Goal: Book appointment/travel/reservation

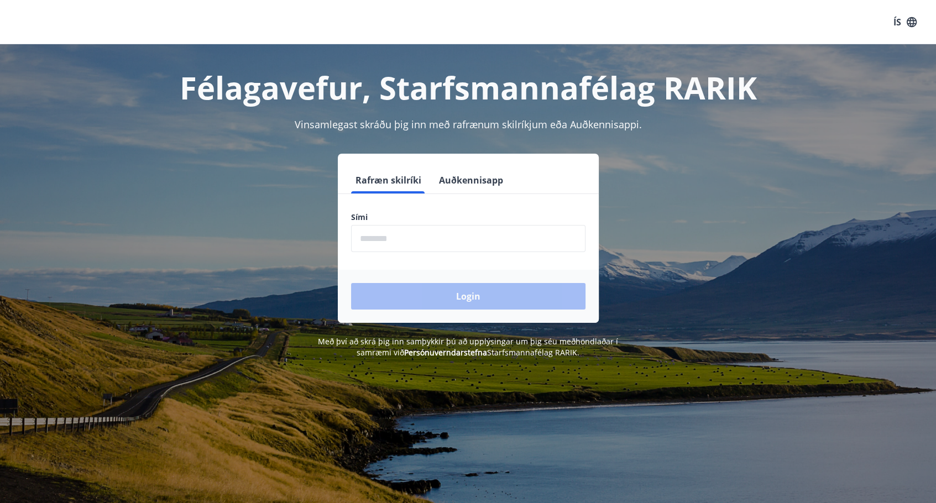
click at [449, 253] on form "Rafræn skilríki Auðkennisapp Sími ​ Login" at bounding box center [468, 245] width 261 height 156
click at [451, 239] on input "phone" at bounding box center [468, 238] width 234 height 27
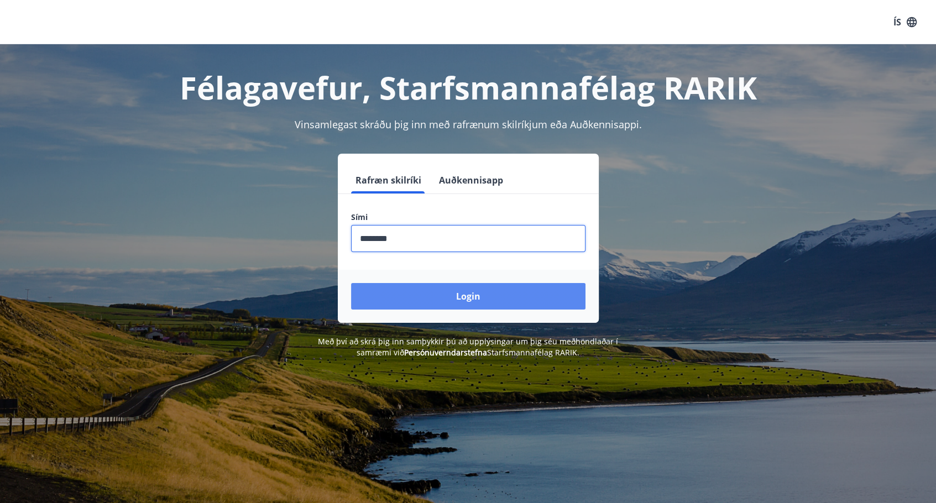
type input "********"
click at [456, 290] on button "Login" at bounding box center [468, 296] width 234 height 27
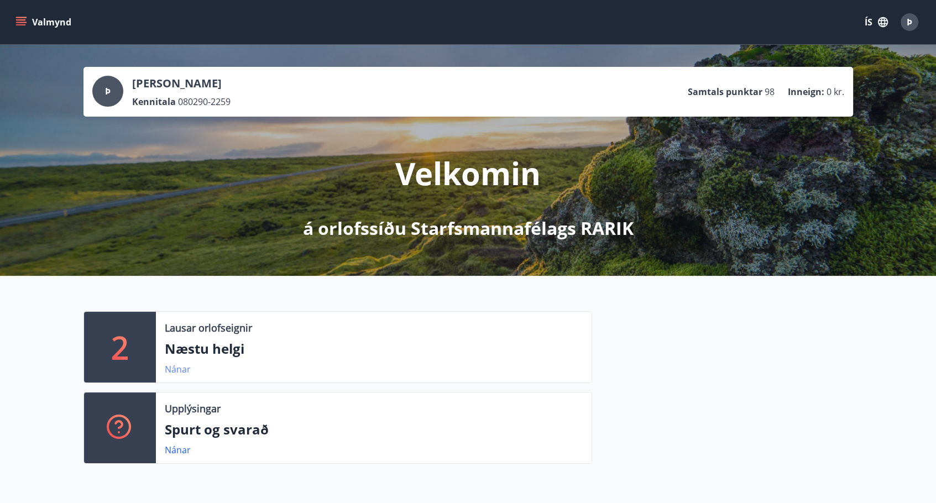
click at [186, 368] on link "Nánar" at bounding box center [178, 369] width 26 height 12
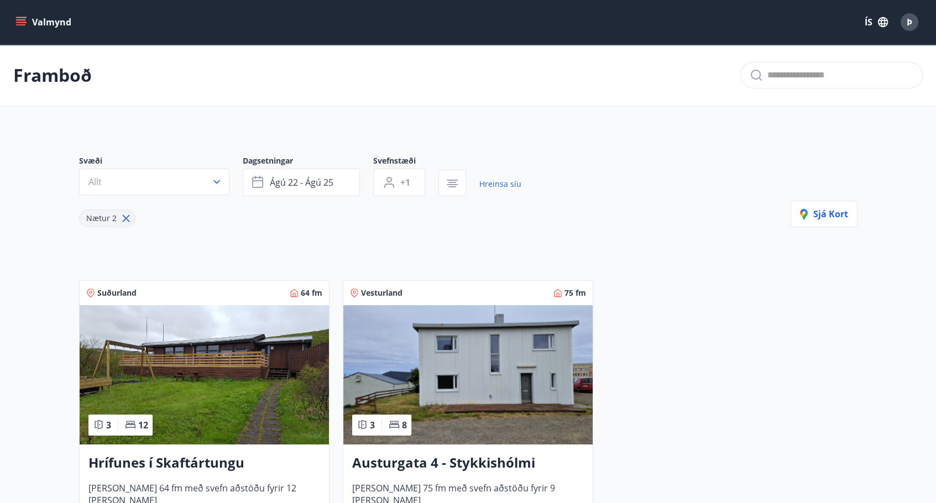
click at [25, 18] on icon "menu" at bounding box center [22, 17] width 12 height 1
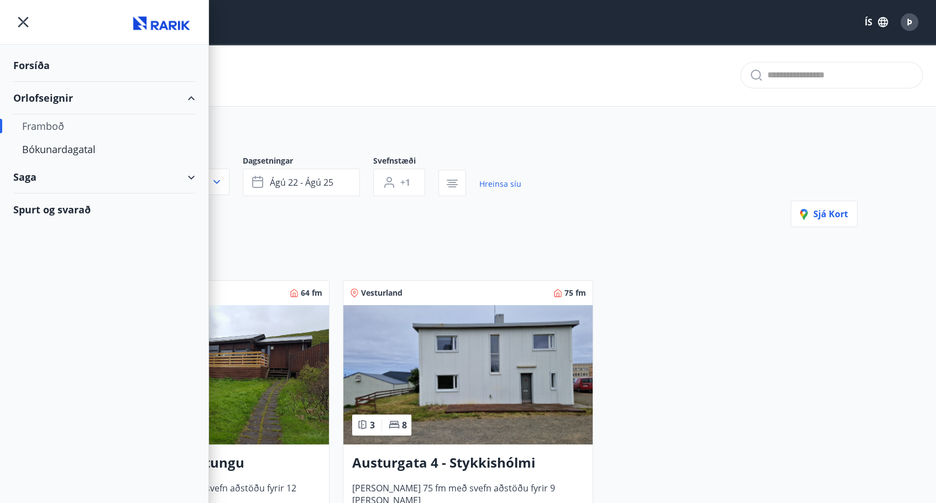
click at [129, 131] on div "Framboð" at bounding box center [104, 125] width 164 height 23
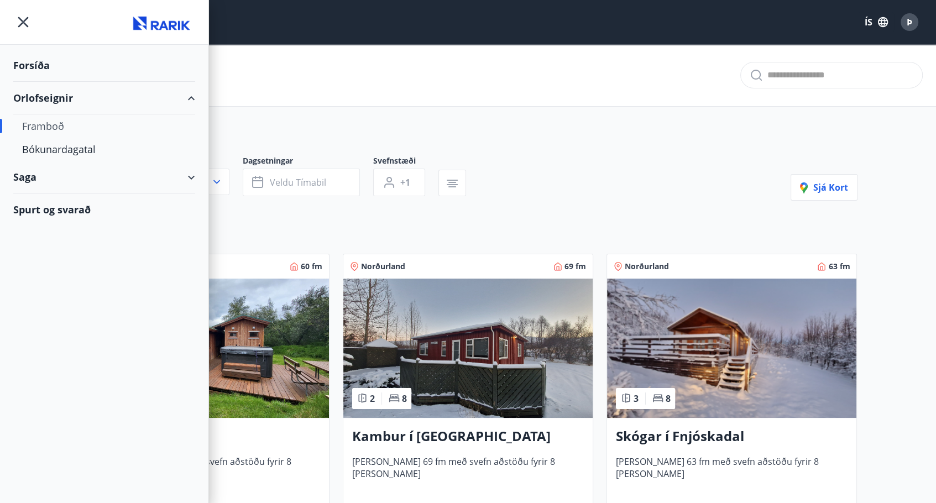
type input "*"
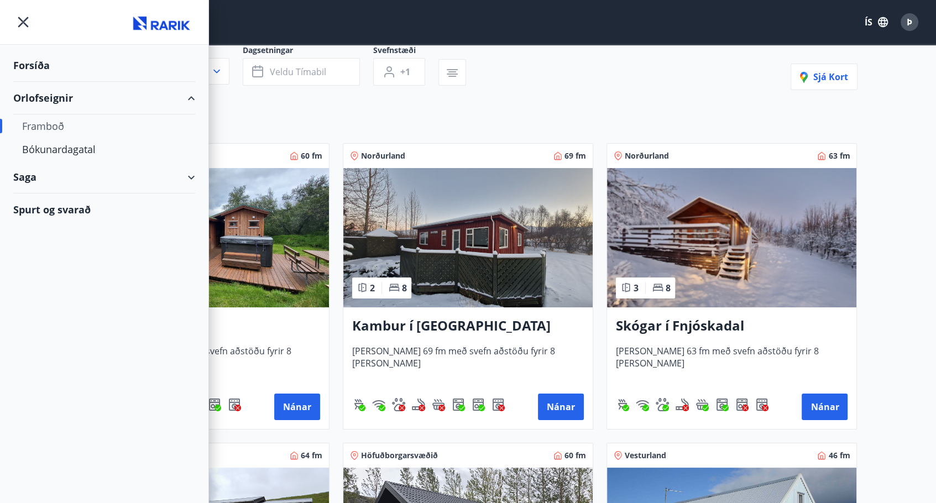
click at [691, 237] on img at bounding box center [731, 237] width 249 height 139
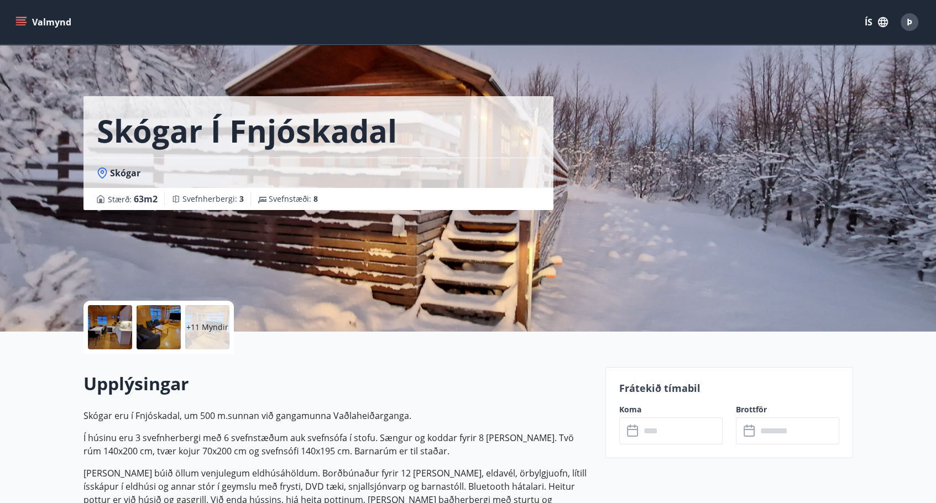
click at [28, 19] on button "Valmynd" at bounding box center [44, 22] width 62 height 20
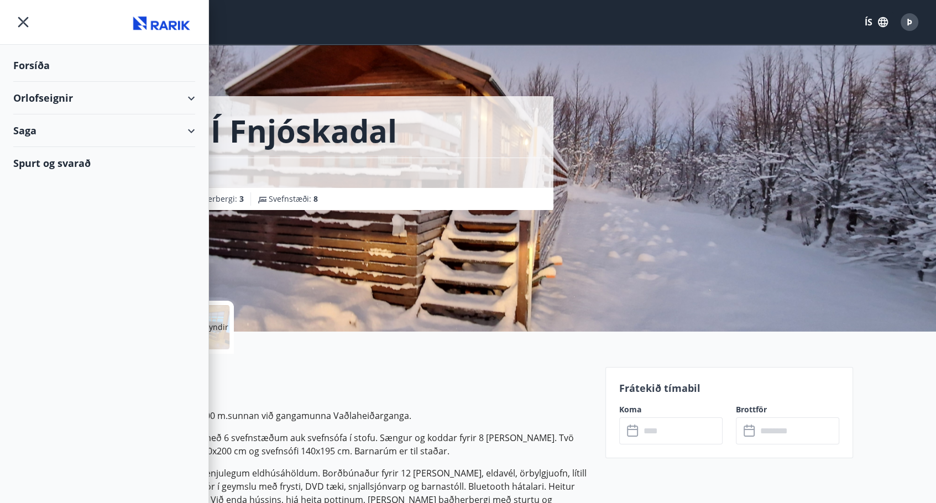
click at [31, 22] on icon "menu" at bounding box center [23, 22] width 20 height 20
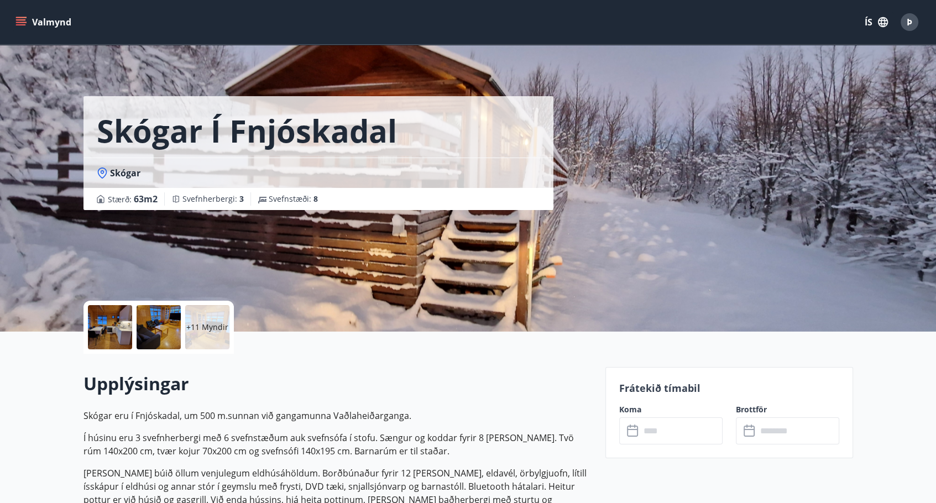
click at [549, 19] on div "Valmynd ÍS Þ" at bounding box center [468, 22] width 910 height 27
click at [55, 25] on button "Valmynd" at bounding box center [44, 22] width 62 height 20
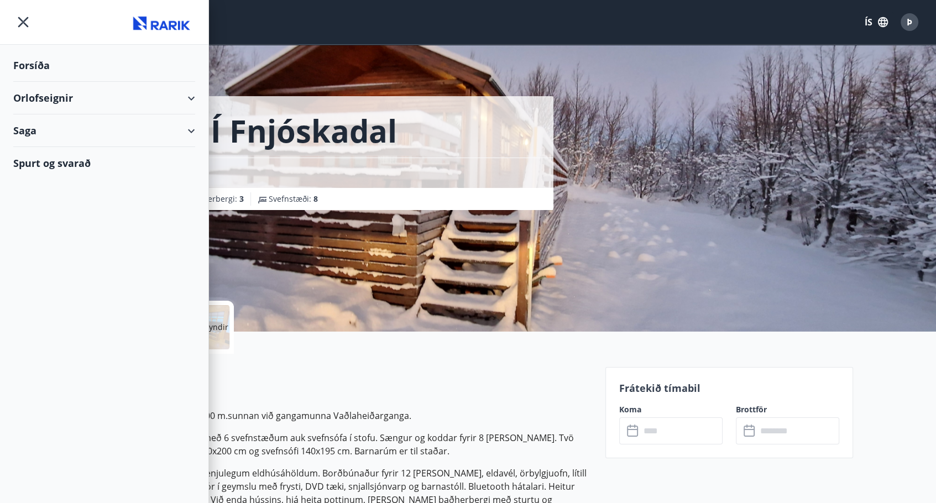
click at [196, 98] on icon at bounding box center [191, 98] width 13 height 13
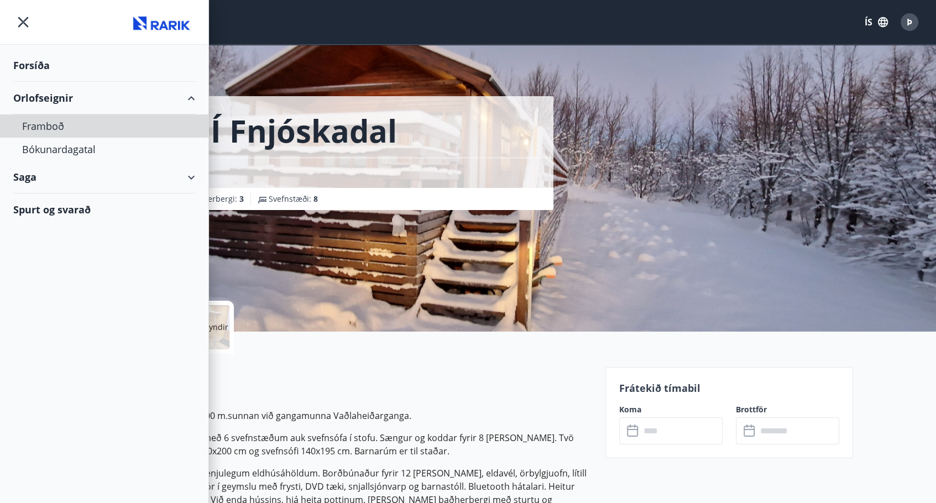
drag, startPoint x: 53, startPoint y: 128, endPoint x: 133, endPoint y: 201, distance: 107.6
click at [133, 201] on ul "Forsíða Orlofseignir Framboð Bókunardagatal Saga Spurt og svarað" at bounding box center [104, 135] width 208 height 181
click at [88, 144] on div "Bókunardagatal" at bounding box center [104, 149] width 164 height 23
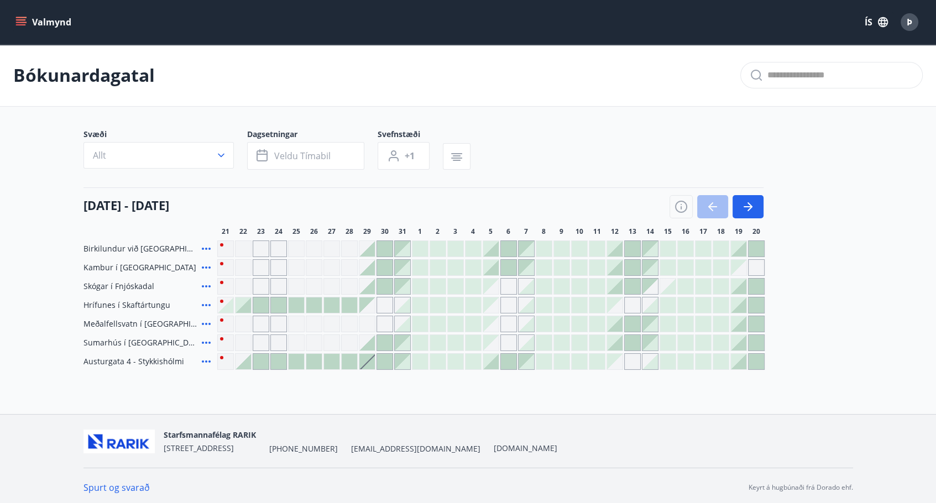
click at [838, 33] on div "Valmynd ÍS Þ" at bounding box center [468, 22] width 910 height 27
